Goal: Download file/media

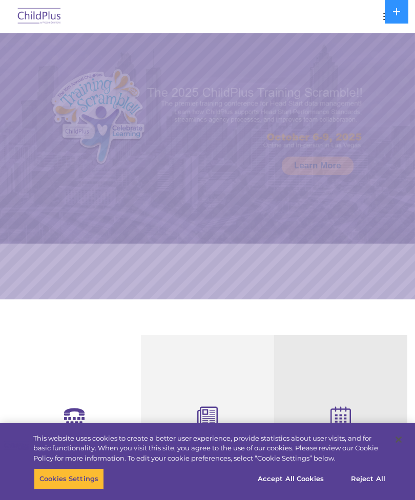
select select "MEDIUM"
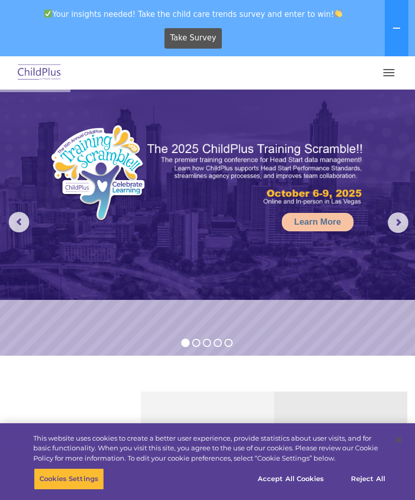
click at [389, 75] on button "button" at bounding box center [388, 72] width 21 height 16
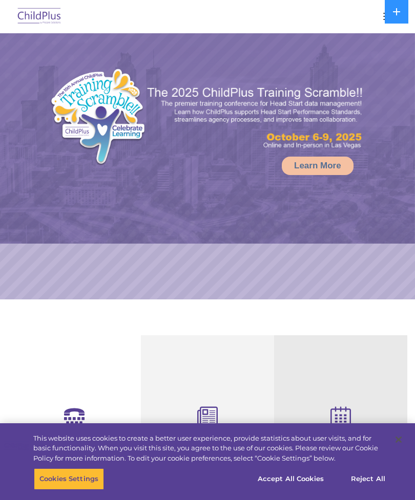
select select "MEDIUM"
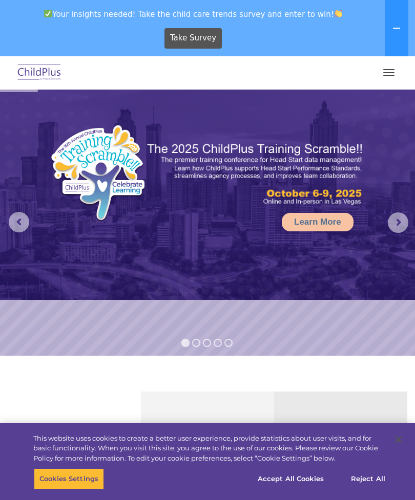
click at [395, 31] on icon at bounding box center [396, 28] width 8 height 8
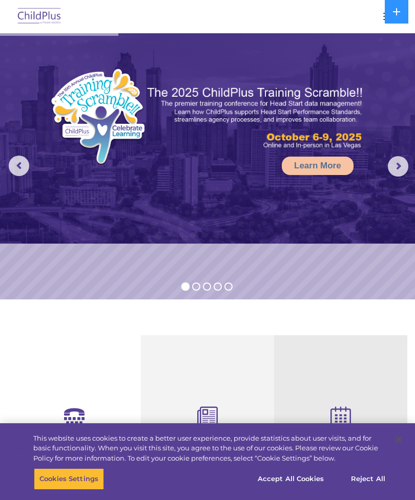
click at [398, 14] on icon at bounding box center [396, 12] width 8 height 8
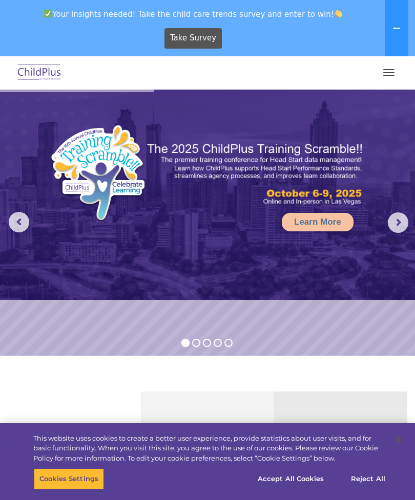
click at [388, 68] on button "button" at bounding box center [388, 72] width 21 height 16
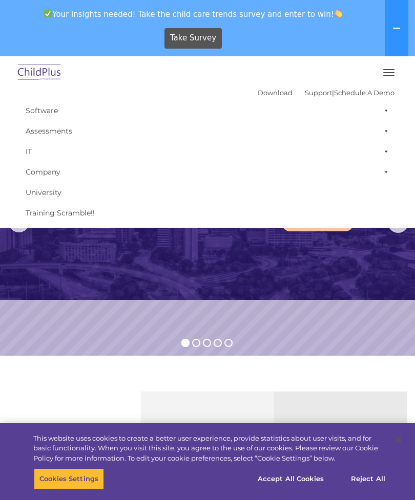
click at [325, 346] on rs-slide "Learn More" at bounding box center [207, 223] width 415 height 266
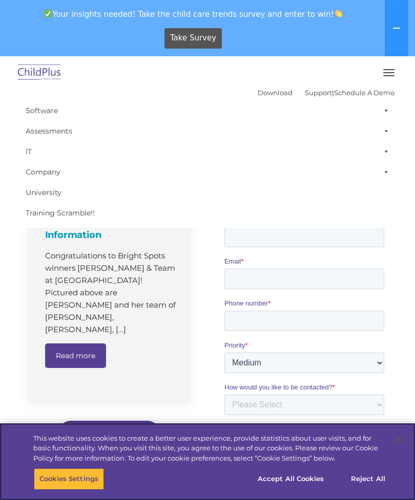
click at [297, 490] on button "Accept All Cookies" at bounding box center [290, 478] width 77 height 21
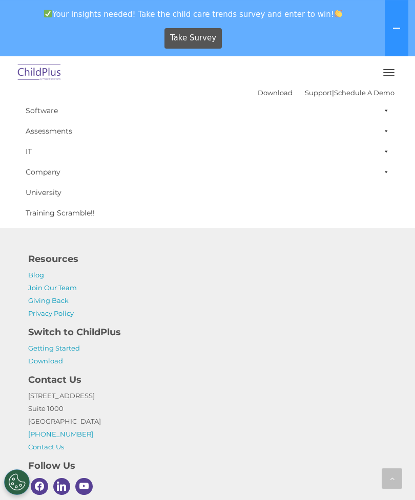
scroll to position [1172, 0]
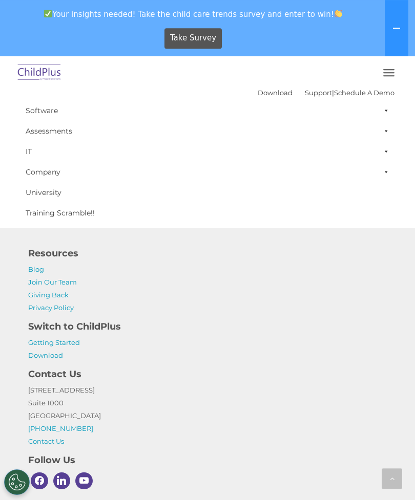
click at [43, 356] on link "Download" at bounding box center [45, 355] width 35 height 8
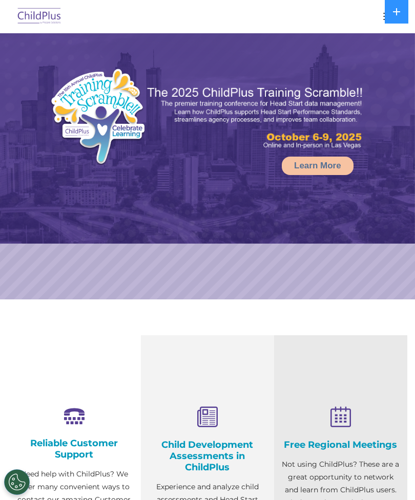
select select "MEDIUM"
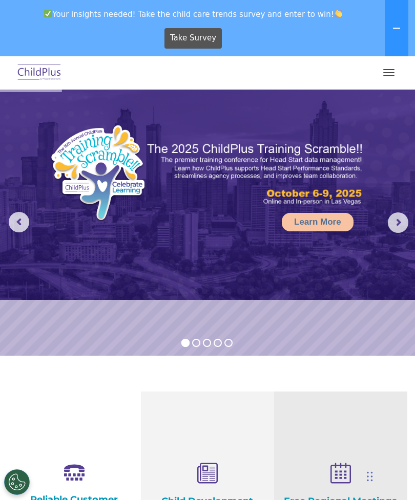
click at [384, 76] on button "button" at bounding box center [388, 72] width 21 height 16
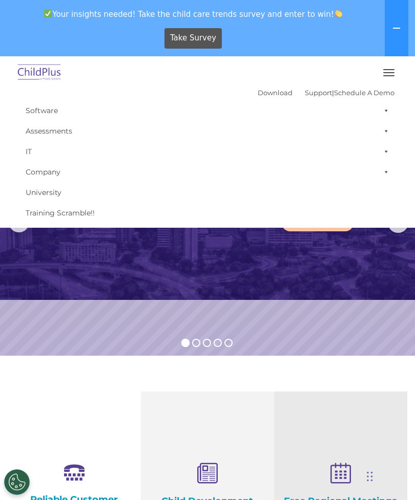
click at [25, 64] on img at bounding box center [39, 73] width 48 height 24
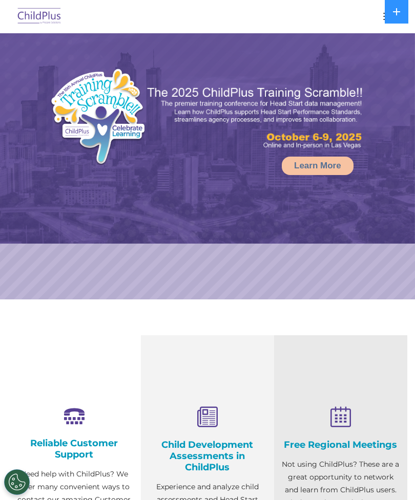
select select "MEDIUM"
